Goal: Task Accomplishment & Management: Use online tool/utility

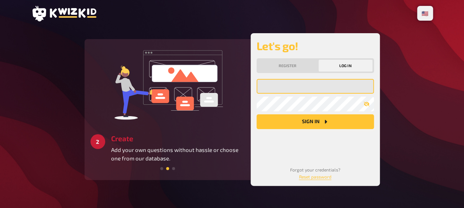
type input "shanebarca2011@gmail.com"
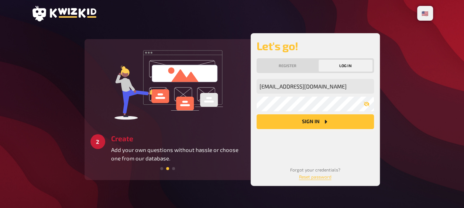
click at [326, 121] on icon "Sign in" at bounding box center [326, 122] width 6 height 6
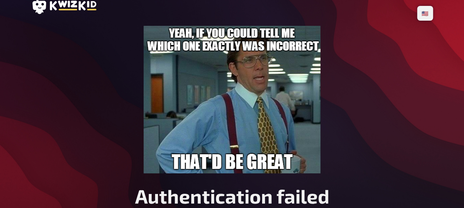
scroll to position [73, 0]
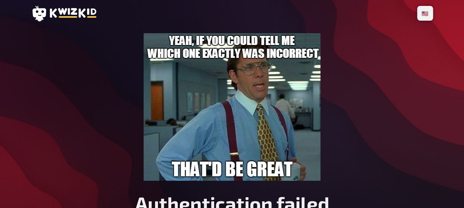
click at [68, 14] on icon at bounding box center [73, 13] width 47 height 10
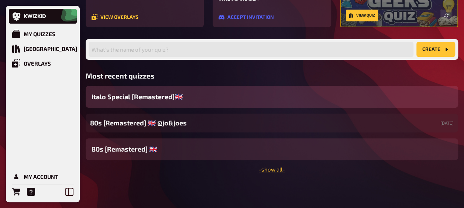
scroll to position [2, 0]
